Goal: Go to known website: Access a specific website the user already knows

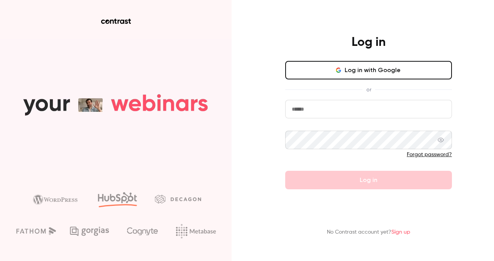
click at [326, 68] on button "Log in with Google" at bounding box center [368, 70] width 167 height 19
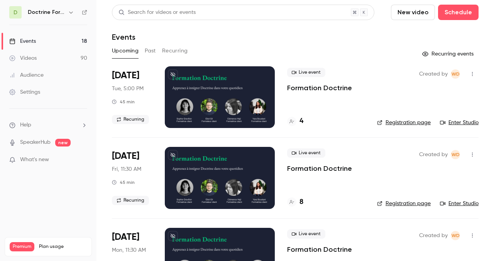
click at [62, 11] on h6 "Doctrine Formation Avocats" at bounding box center [46, 12] width 37 height 8
